Goal: Browse casually: Explore the website without a specific task or goal

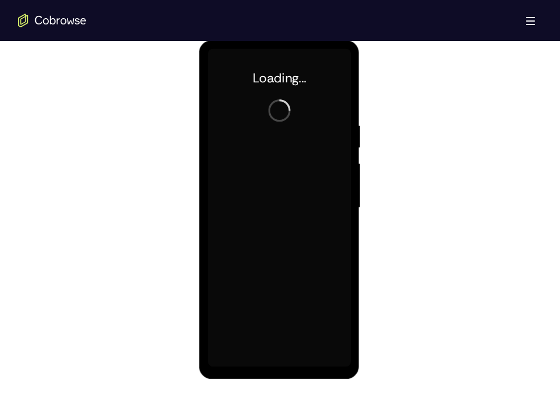
scroll to position [602, 0]
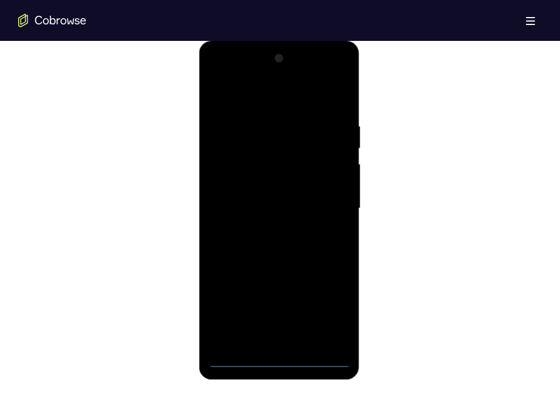
click at [275, 361] on div at bounding box center [278, 208] width 143 height 318
click at [326, 304] on div at bounding box center [278, 208] width 143 height 318
click at [233, 74] on div at bounding box center [278, 208] width 143 height 318
click at [325, 207] on div at bounding box center [278, 208] width 143 height 318
click at [268, 224] on div at bounding box center [278, 208] width 143 height 318
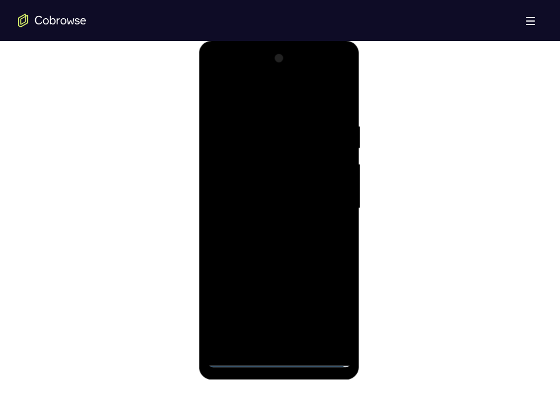
click at [268, 226] on div at bounding box center [278, 208] width 143 height 318
click at [280, 184] on div at bounding box center [278, 208] width 143 height 318
click at [269, 199] on div at bounding box center [278, 208] width 143 height 318
click at [266, 228] on div at bounding box center [278, 208] width 143 height 318
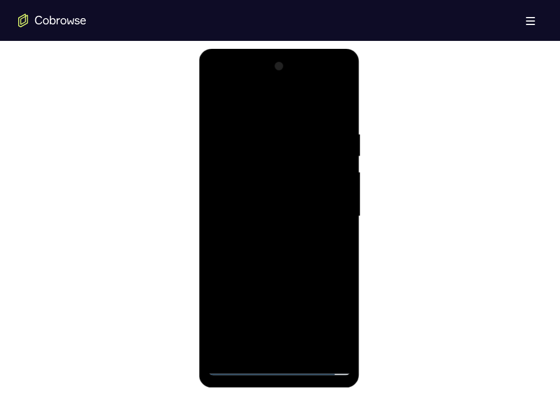
scroll to position [598, 0]
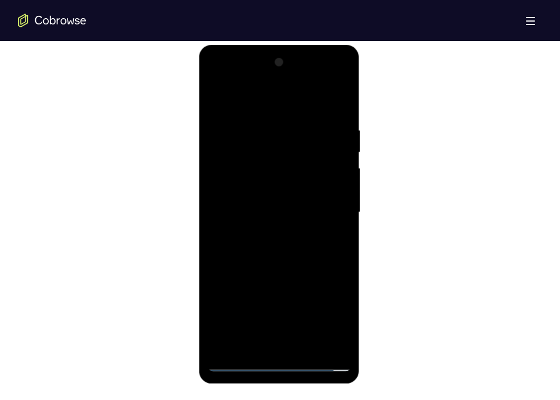
click at [286, 186] on div at bounding box center [278, 212] width 143 height 318
drag, startPoint x: 318, startPoint y: 196, endPoint x: 321, endPoint y: 101, distance: 95.4
click at [321, 101] on div at bounding box center [278, 212] width 143 height 318
drag, startPoint x: 325, startPoint y: 296, endPoint x: 310, endPoint y: 414, distance: 119.5
click at [310, 385] on html "Online web based iOS Simulators and Android Emulators. Run iPhone, iPad, Mobile…" at bounding box center [280, 215] width 162 height 341
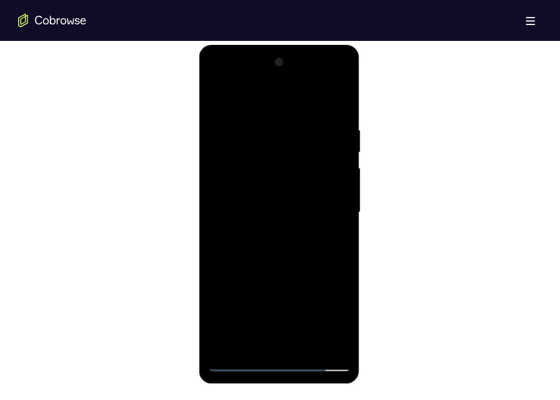
click at [259, 120] on div at bounding box center [278, 212] width 143 height 318
click at [324, 340] on div at bounding box center [278, 212] width 143 height 318
click at [337, 239] on div at bounding box center [278, 212] width 143 height 318
click at [335, 107] on div at bounding box center [278, 212] width 143 height 318
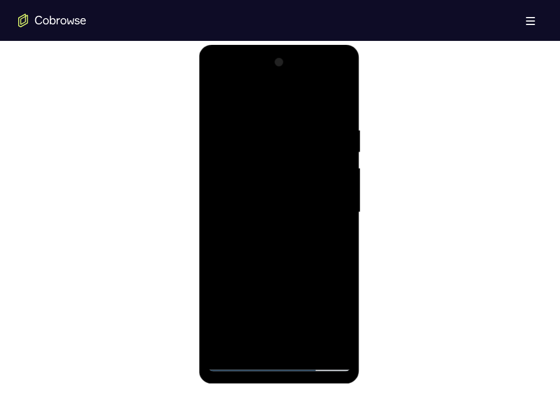
click at [305, 342] on div at bounding box center [278, 212] width 143 height 318
click at [275, 269] on div at bounding box center [278, 212] width 143 height 318
click at [296, 198] on div at bounding box center [278, 212] width 143 height 318
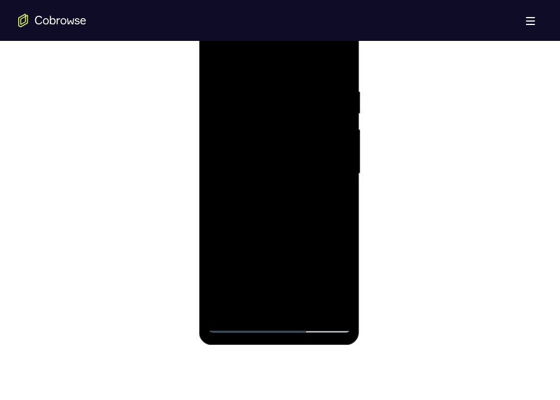
scroll to position [638, 0]
click at [268, 301] on div at bounding box center [278, 173] width 143 height 318
click at [333, 202] on div at bounding box center [278, 173] width 143 height 318
click at [217, 64] on div at bounding box center [278, 173] width 143 height 318
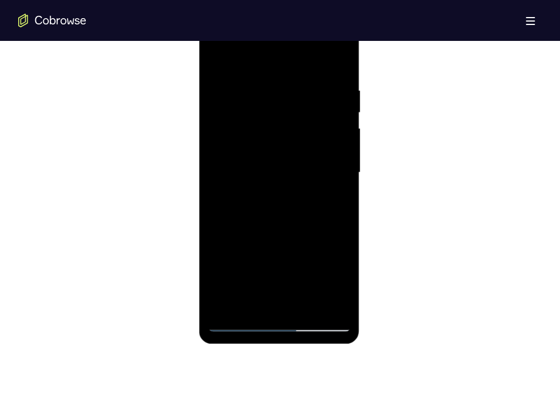
click at [293, 83] on div at bounding box center [278, 173] width 143 height 318
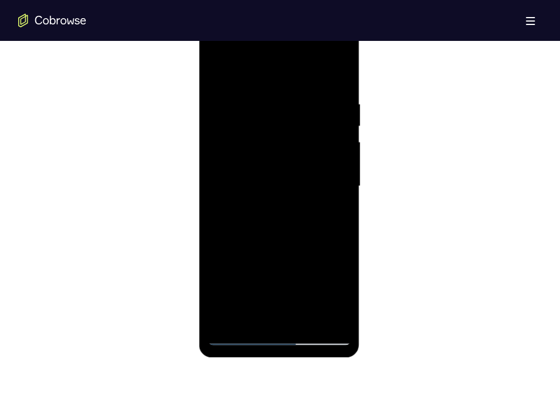
scroll to position [622, 0]
click at [339, 79] on div at bounding box center [278, 189] width 143 height 318
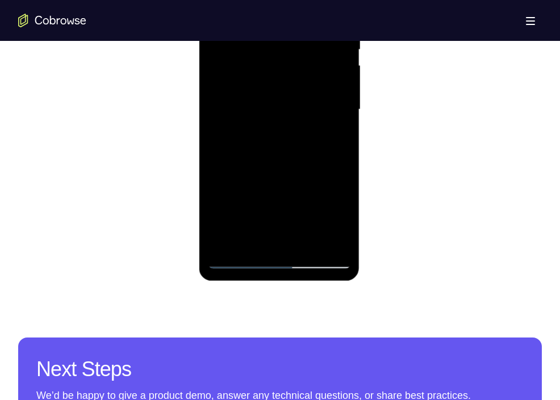
scroll to position [704, 0]
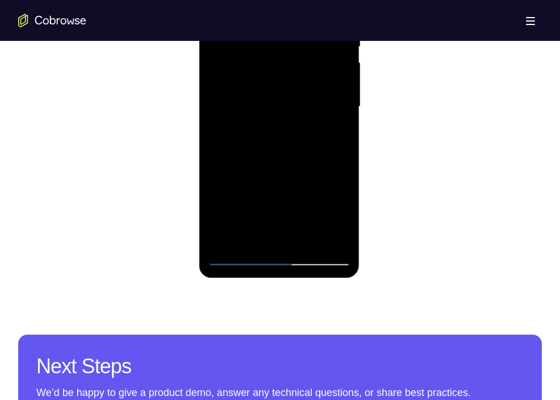
click at [306, 241] on div at bounding box center [278, 107] width 143 height 318
click at [297, 90] on div at bounding box center [278, 107] width 143 height 318
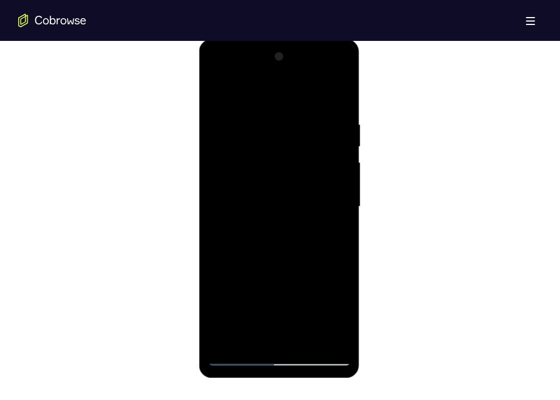
scroll to position [602, 0]
click at [216, 99] on div at bounding box center [278, 208] width 143 height 318
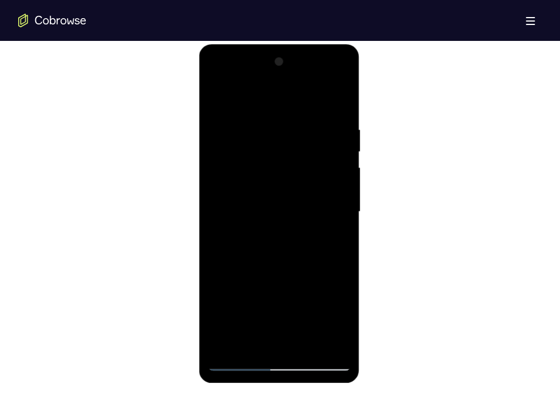
scroll to position [598, 0]
click at [221, 98] on div at bounding box center [278, 212] width 143 height 318
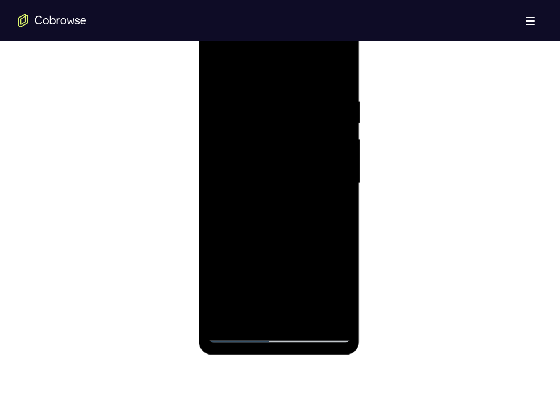
scroll to position [644, 0]
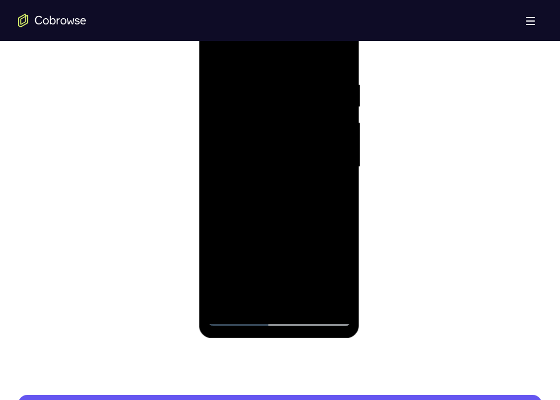
click at [282, 300] on div at bounding box center [278, 167] width 143 height 318
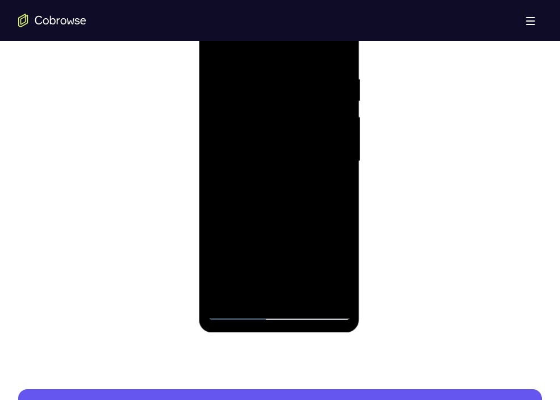
scroll to position [649, 0]
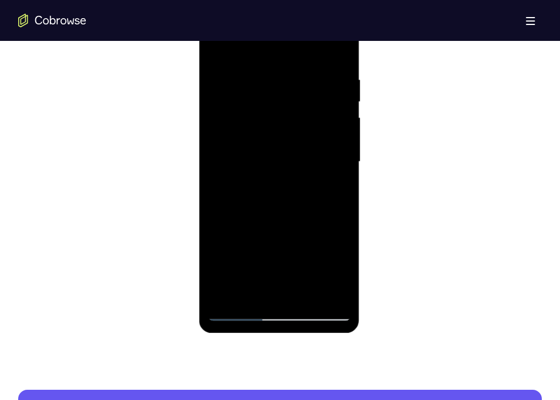
drag, startPoint x: 304, startPoint y: 238, endPoint x: 307, endPoint y: 54, distance: 183.9
click at [307, 54] on div at bounding box center [278, 162] width 143 height 318
drag, startPoint x: 312, startPoint y: 249, endPoint x: 310, endPoint y: 67, distance: 181.6
click at [310, 67] on div at bounding box center [278, 162] width 143 height 318
drag, startPoint x: 302, startPoint y: 256, endPoint x: 295, endPoint y: 65, distance: 190.9
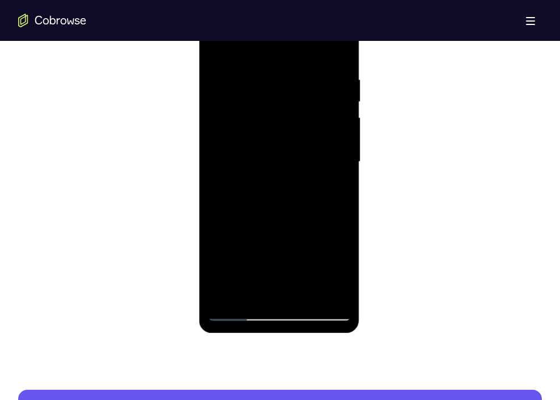
click at [295, 65] on div at bounding box center [278, 162] width 143 height 318
